Goal: Information Seeking & Learning: Learn about a topic

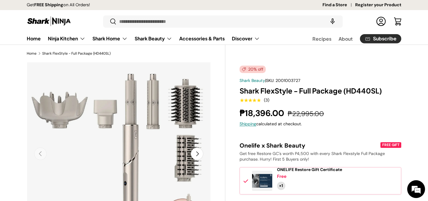
click at [62, 20] on img at bounding box center [49, 21] width 45 height 12
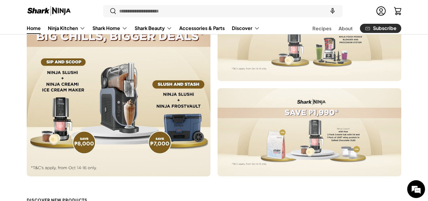
scroll to position [283, 0]
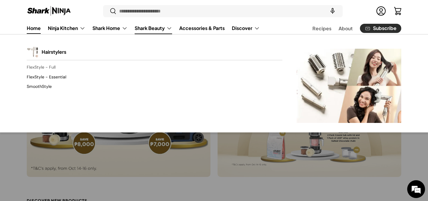
click at [40, 69] on link "FlexStyle - Full" at bounding box center [155, 68] width 256 height 10
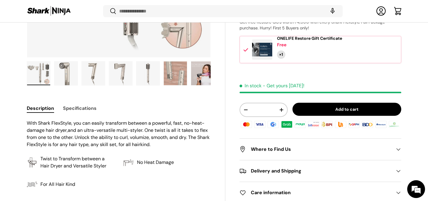
scroll to position [204, 0]
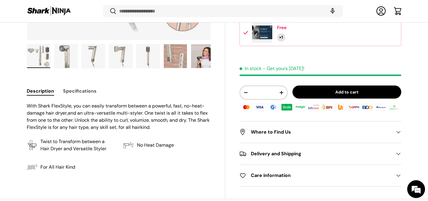
click at [68, 89] on button "Specifications" at bounding box center [80, 90] width 34 height 13
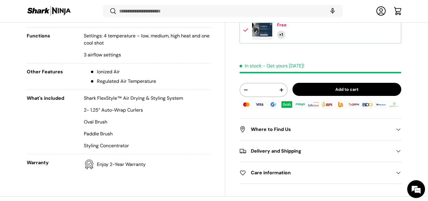
scroll to position [367, 0]
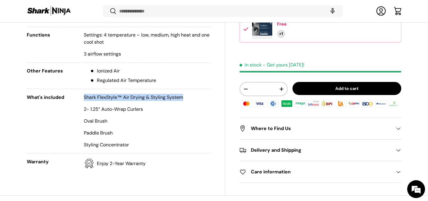
drag, startPoint x: 84, startPoint y: 98, endPoint x: 189, endPoint y: 96, distance: 105.9
click at [189, 96] on li "What's included Shark FlexStyle™ Air Drying & Styling System 2- 1.25” Auto-Wrap…" at bounding box center [119, 124] width 184 height 60
copy p "Shark FlexStyle™ Air Drying & Styling System"
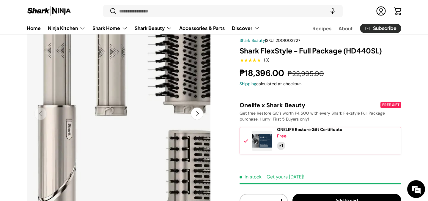
scroll to position [42, 0]
